Goal: Information Seeking & Learning: Find contact information

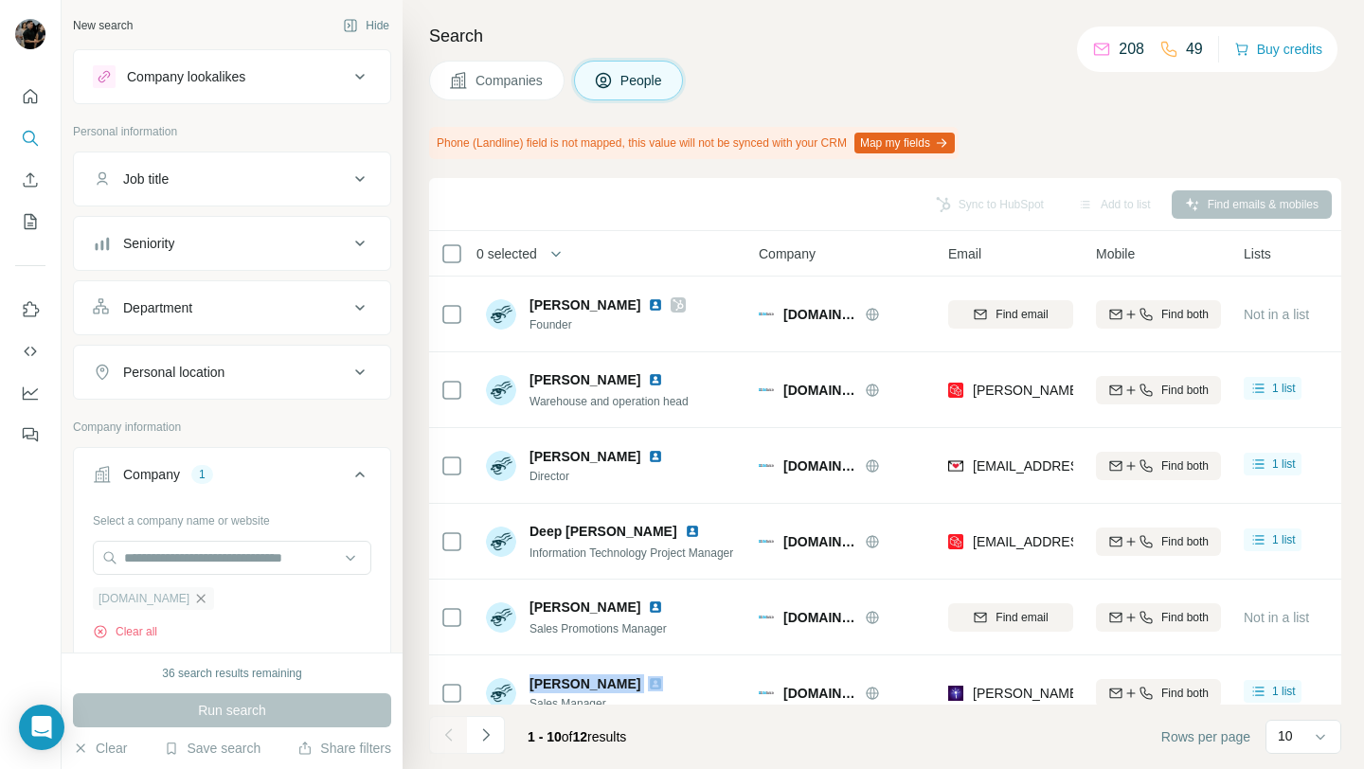
click at [193, 601] on icon "button" at bounding box center [200, 598] width 15 height 15
click at [202, 553] on input "text" at bounding box center [232, 558] width 279 height 34
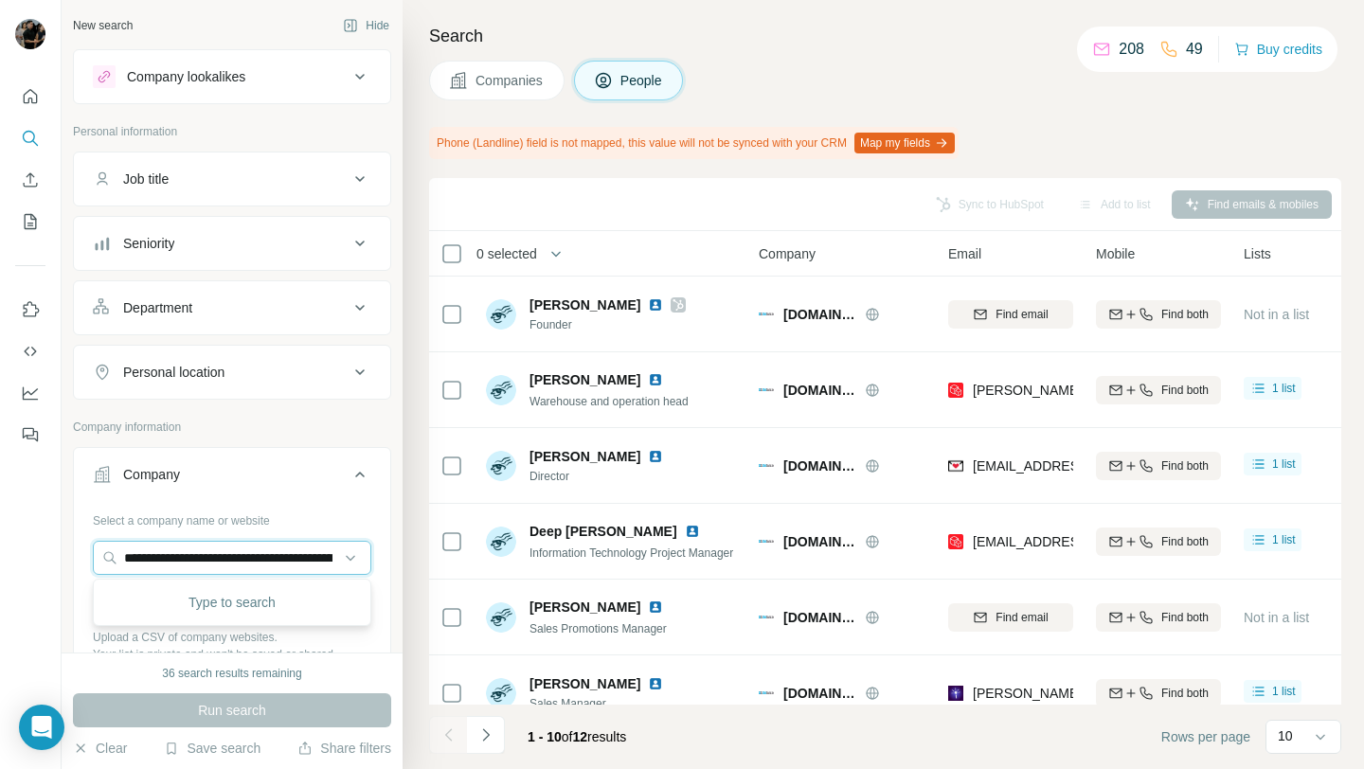
scroll to position [0, 511]
type input "**********"
click at [256, 605] on div "CameraPro [DOMAIN_NAME]" at bounding box center [232, 609] width 269 height 51
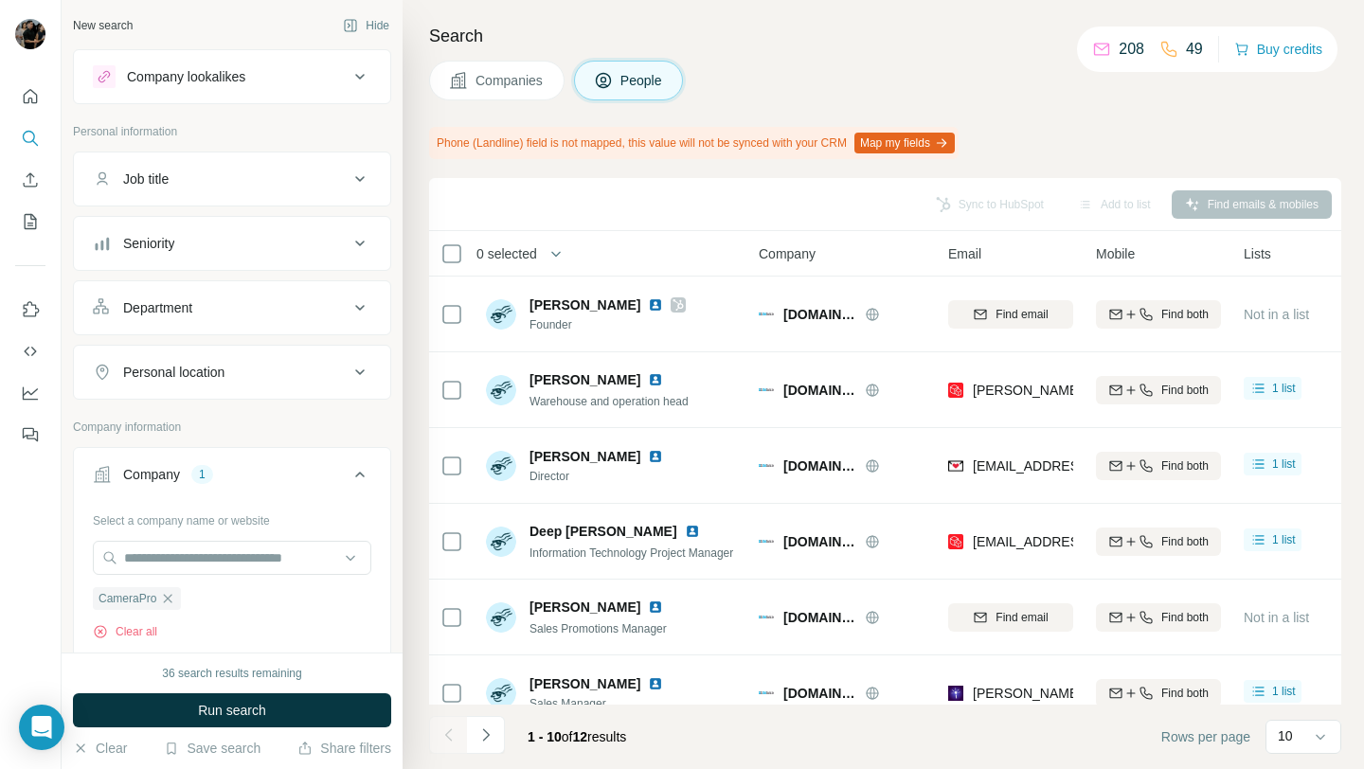
scroll to position [0, 0]
click at [281, 715] on button "Run search" at bounding box center [232, 710] width 318 height 34
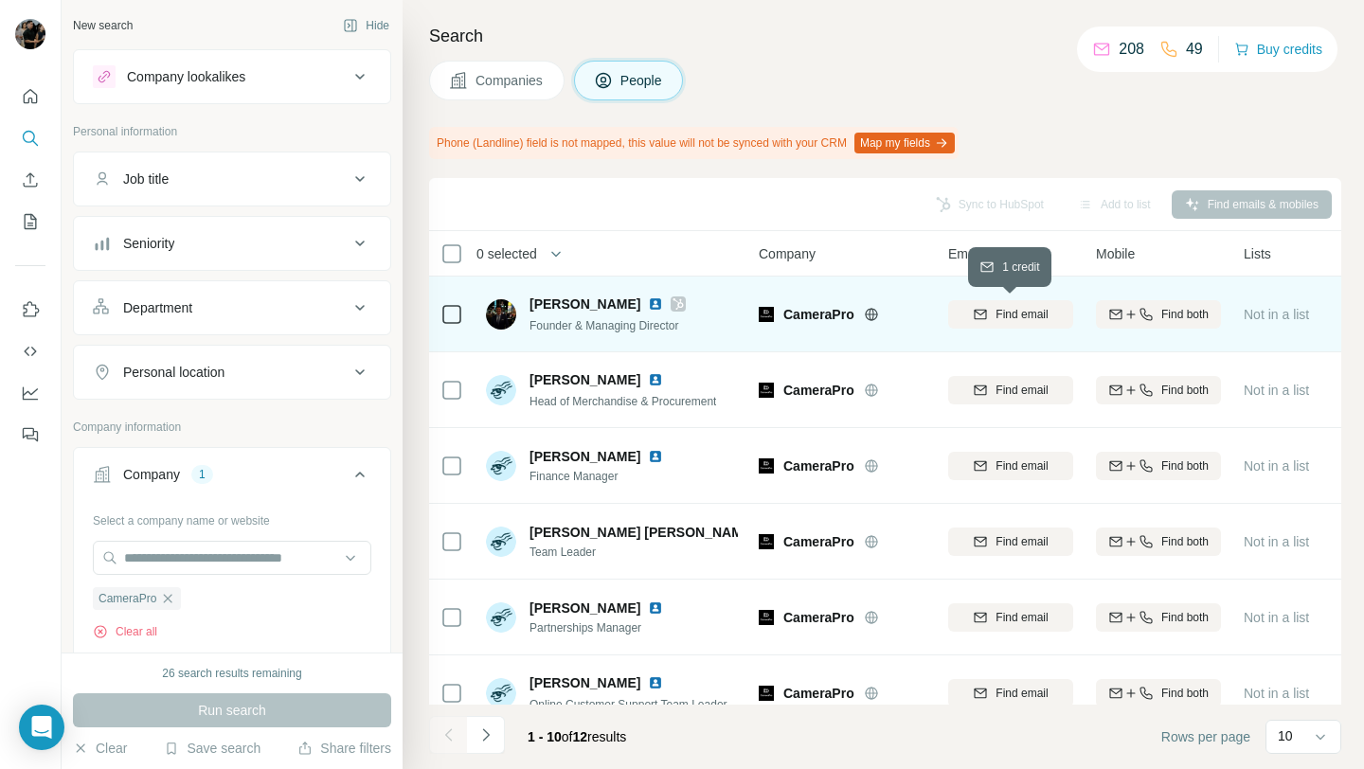
click at [1053, 306] on div "Find email" at bounding box center [1010, 314] width 125 height 17
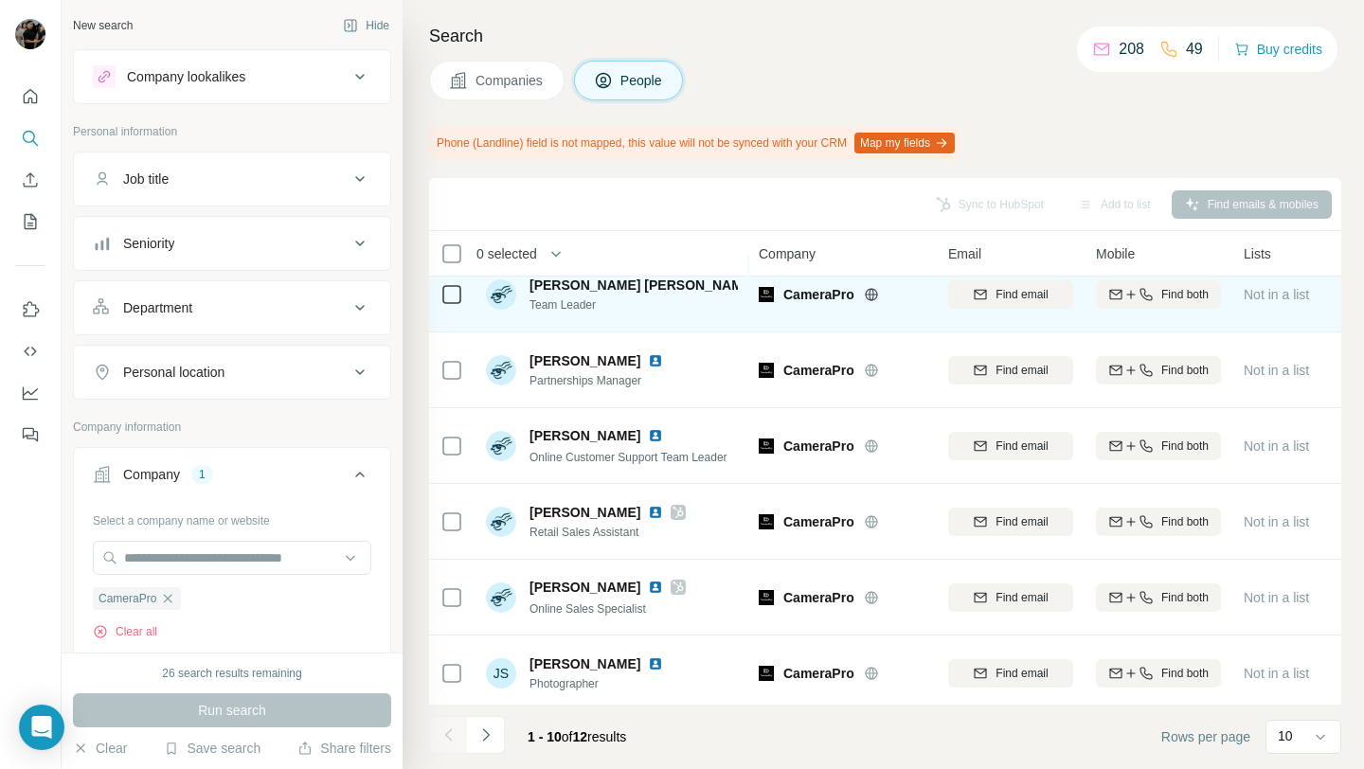
scroll to position [330, 0]
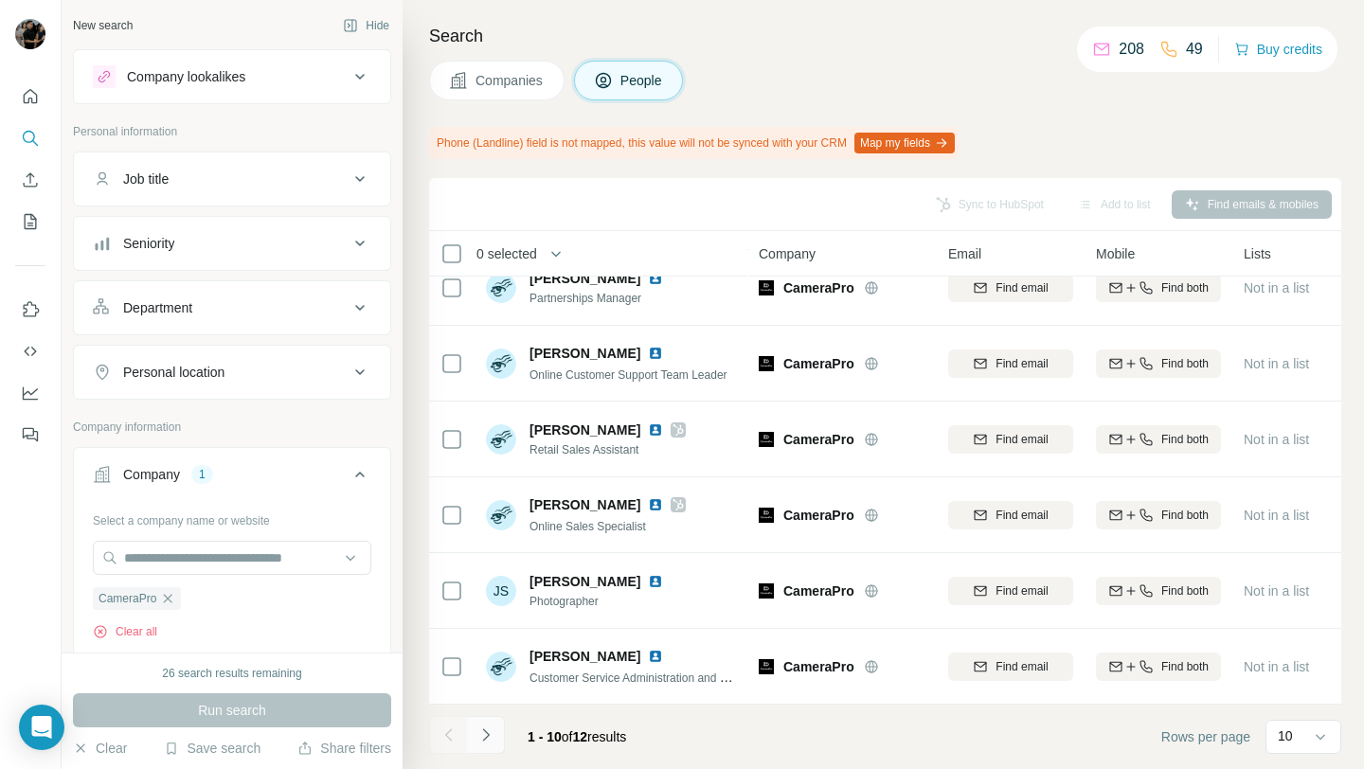
click at [495, 735] on icon "Navigate to next page" at bounding box center [486, 735] width 19 height 19
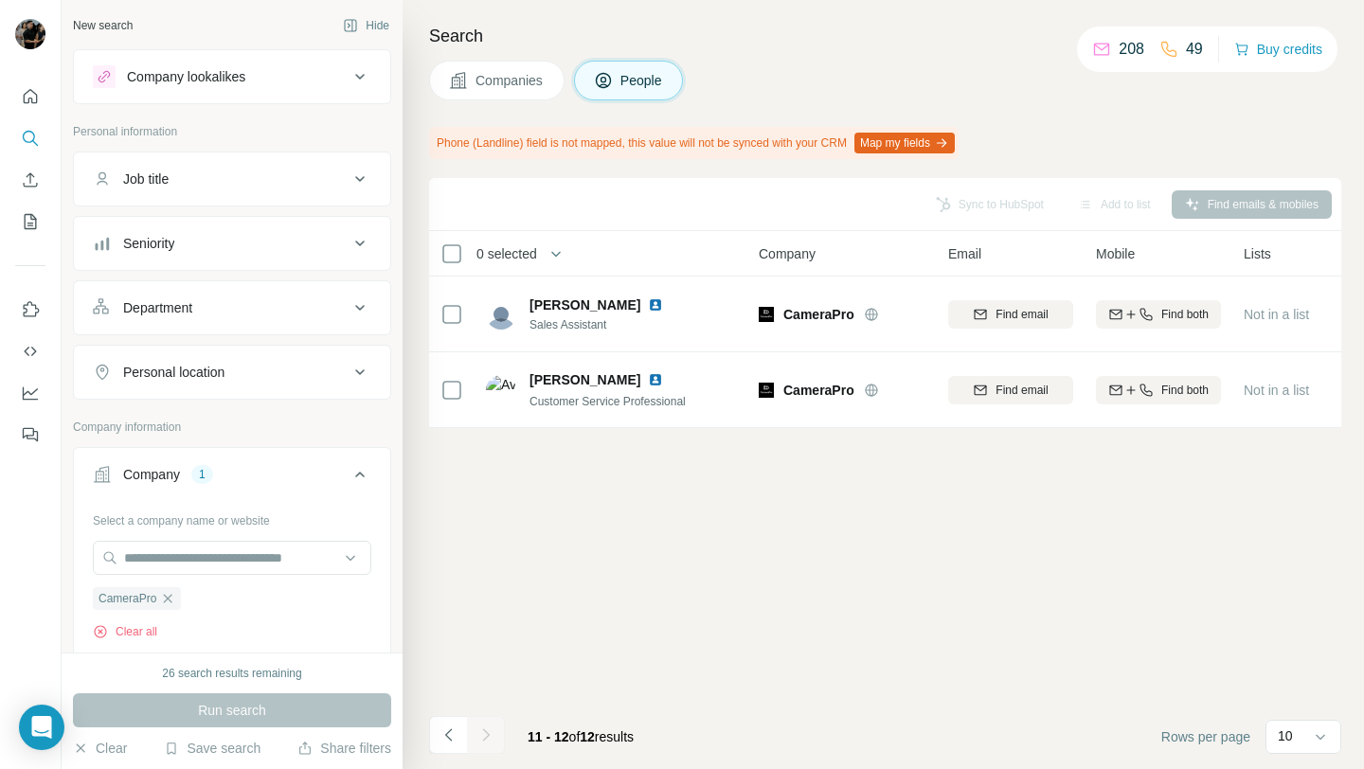
scroll to position [0, 0]
click at [450, 739] on icon "Navigate to previous page" at bounding box center [447, 735] width 7 height 12
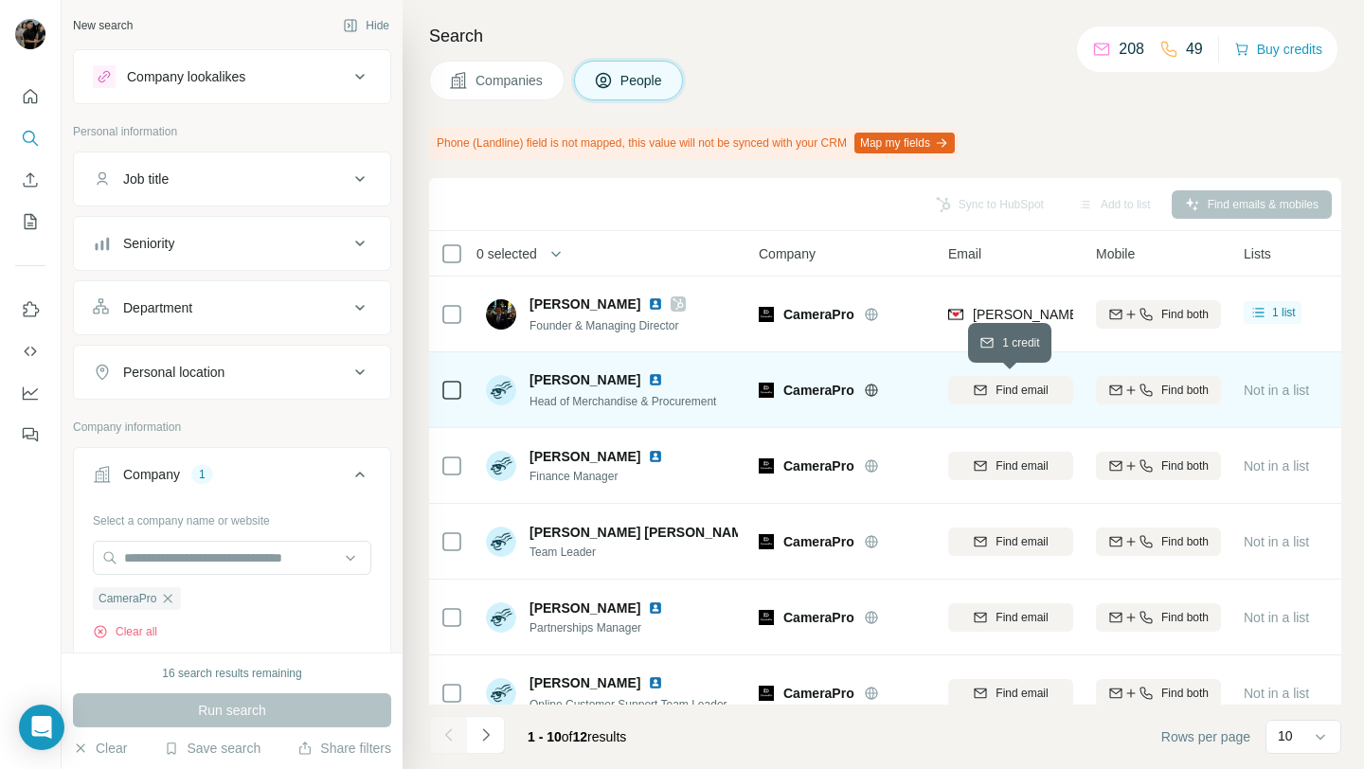
click at [1009, 386] on span "Find email" at bounding box center [1022, 390] width 52 height 17
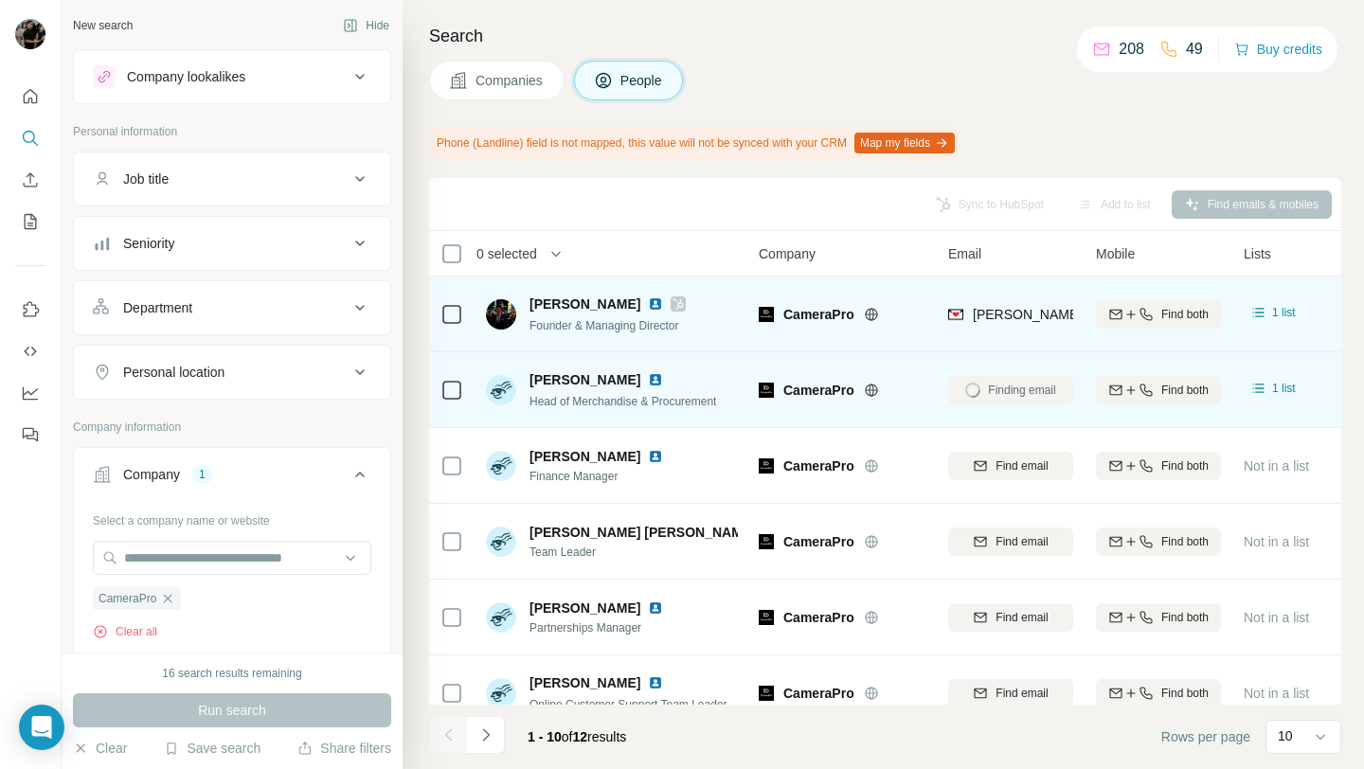
click at [648, 307] on img at bounding box center [655, 304] width 15 height 15
